Goal: Transaction & Acquisition: Purchase product/service

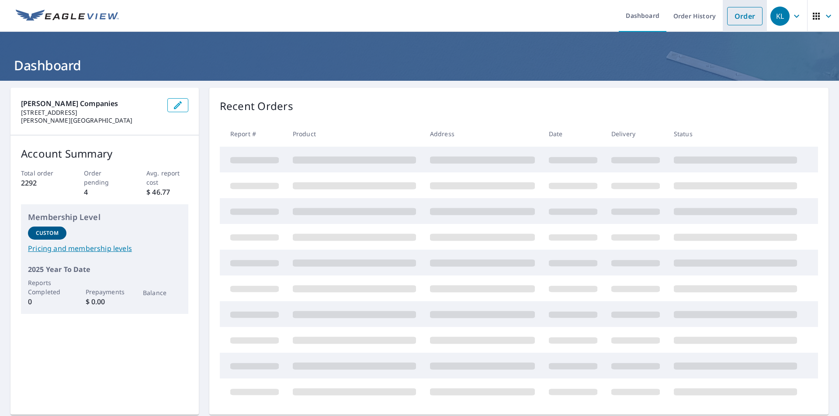
click at [735, 22] on link "Order" at bounding box center [744, 16] width 35 height 18
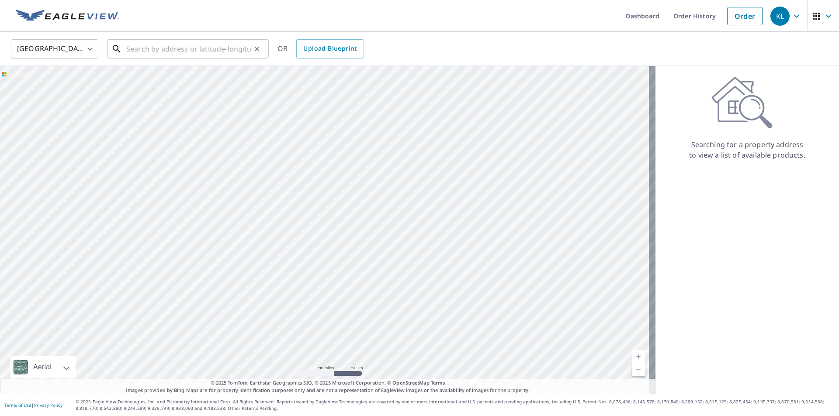
click at [202, 43] on input "text" at bounding box center [188, 49] width 125 height 24
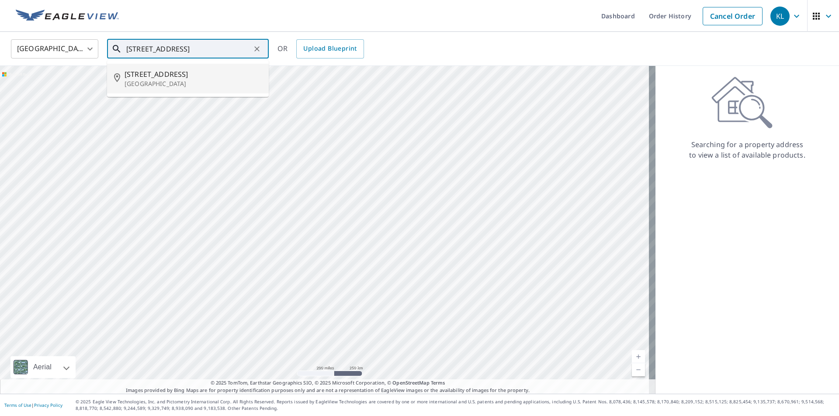
click at [176, 91] on li "[STREET_ADDRESS]" at bounding box center [188, 79] width 162 height 30
type input "[STREET_ADDRESS]"
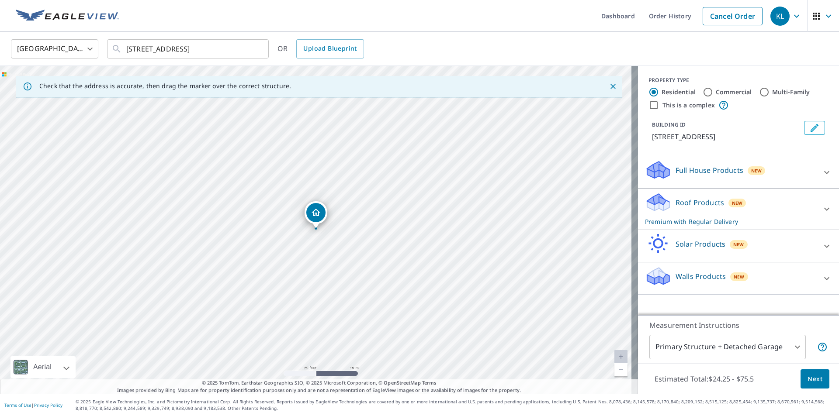
click at [676, 273] on p "Walls Products" at bounding box center [701, 276] width 50 height 10
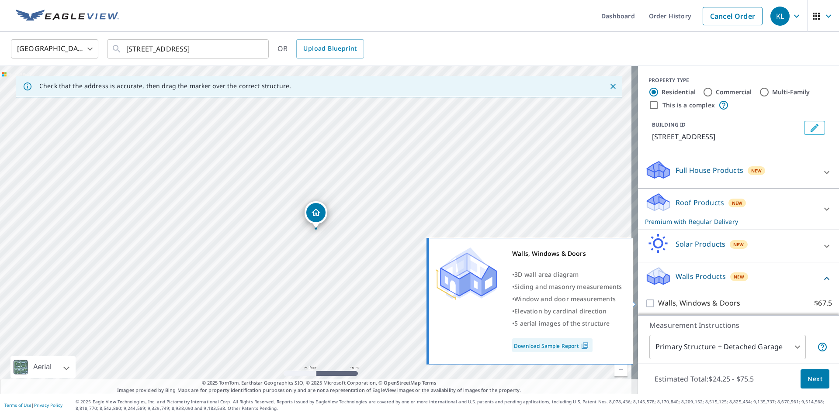
scroll to position [29, 0]
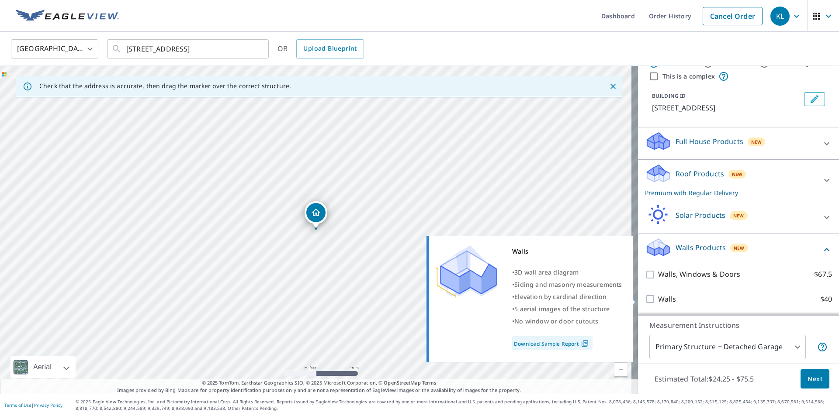
click at [664, 299] on p "Walls" at bounding box center [667, 299] width 18 height 11
click at [658, 299] on input "Walls $40" at bounding box center [651, 299] width 13 height 10
checkbox input "true"
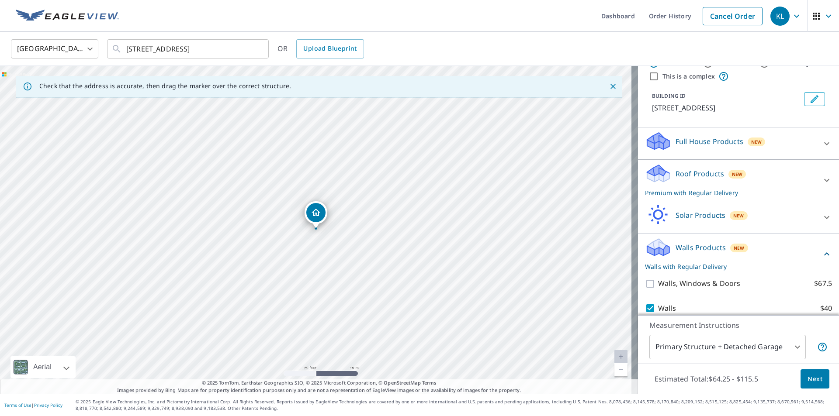
click at [740, 346] on body "KL KL Dashboard Order History Cancel Order KL [GEOGRAPHIC_DATA] [GEOGRAPHIC_DAT…" at bounding box center [419, 208] width 839 height 416
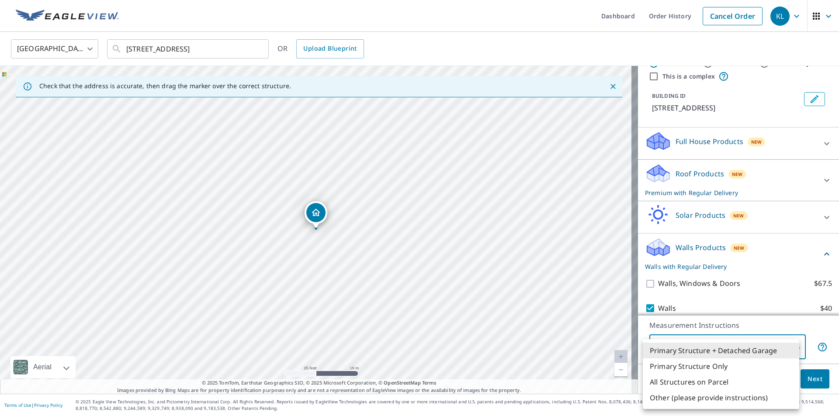
click at [703, 366] on li "Primary Structure Only" at bounding box center [721, 367] width 156 height 16
type input "2"
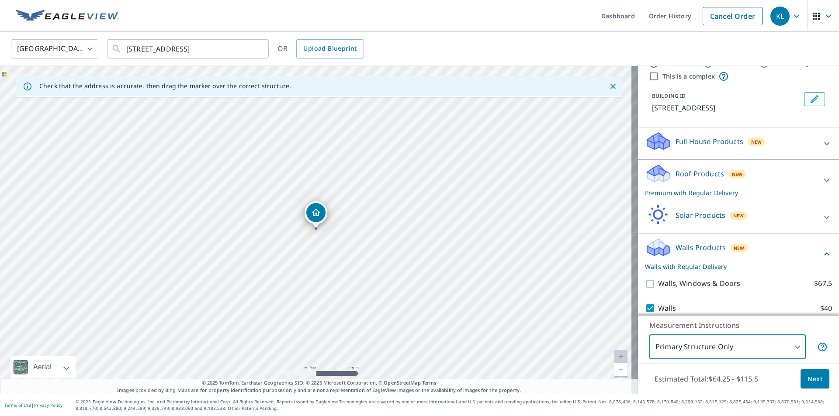
click at [801, 380] on button "Next" at bounding box center [815, 380] width 29 height 20
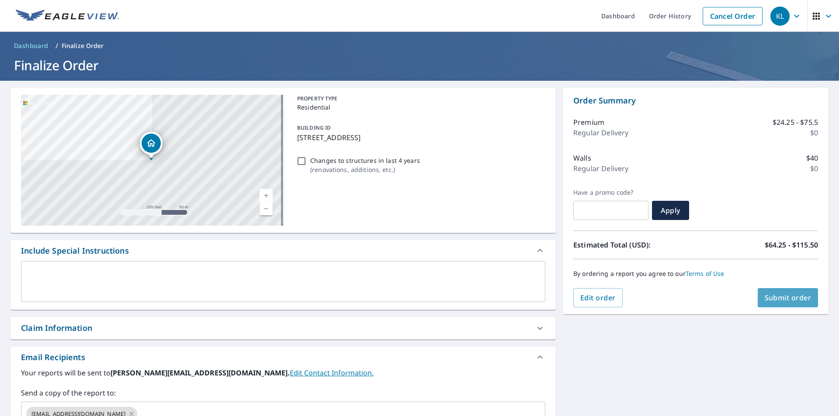
click at [783, 295] on span "Submit order" at bounding box center [788, 298] width 47 height 10
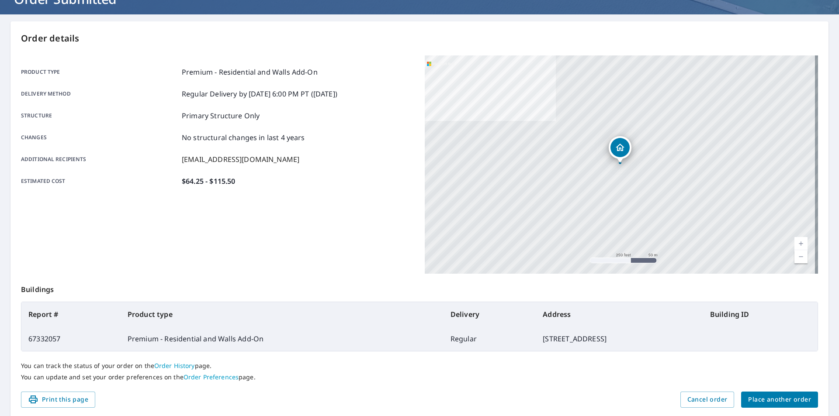
scroll to position [98, 0]
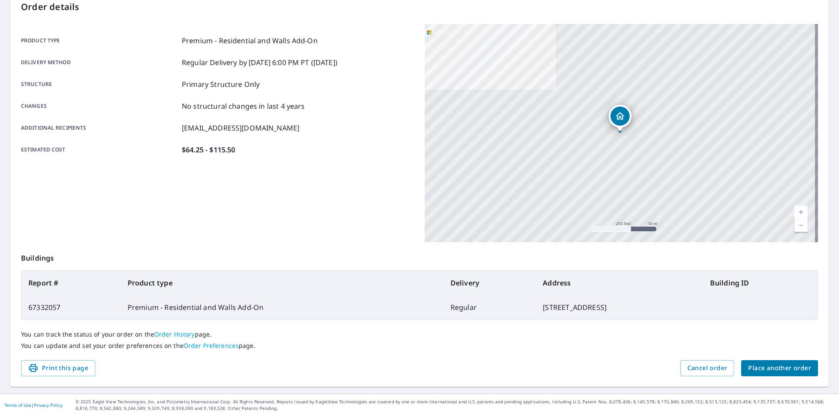
click at [788, 366] on span "Place another order" at bounding box center [779, 368] width 63 height 11
